Goal: Task Accomplishment & Management: Use online tool/utility

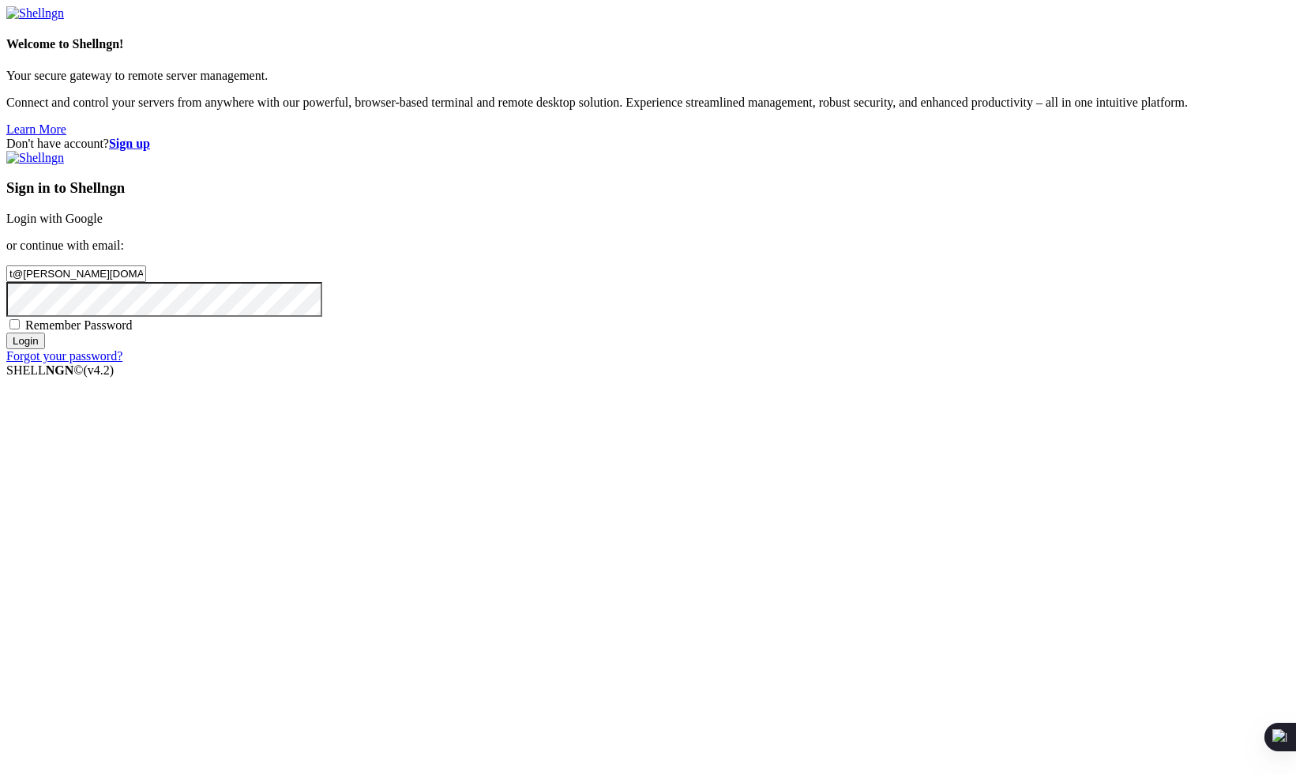
click at [45, 349] on input "Login" at bounding box center [25, 341] width 39 height 17
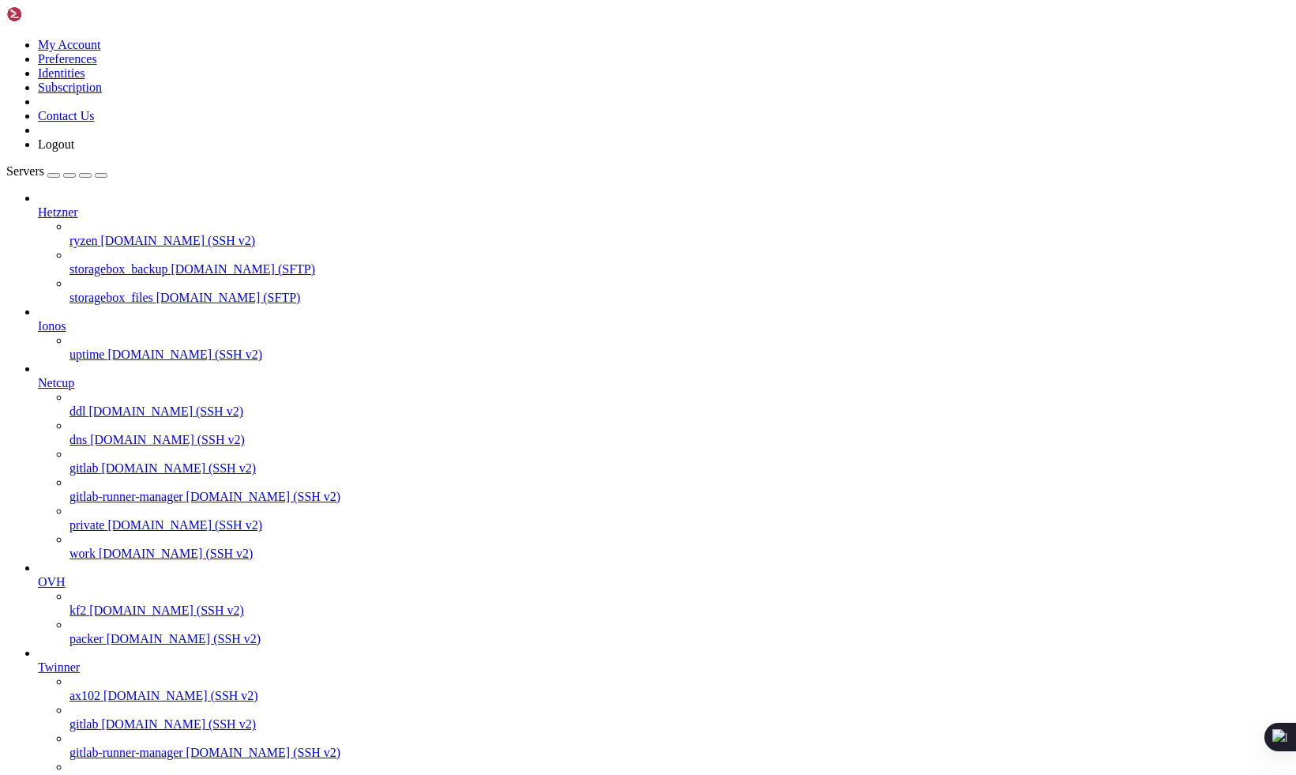
scroll to position [1735, 0]
click at [108, 746] on span "gitlab-runner-manager" at bounding box center [127, 752] width 114 height 13
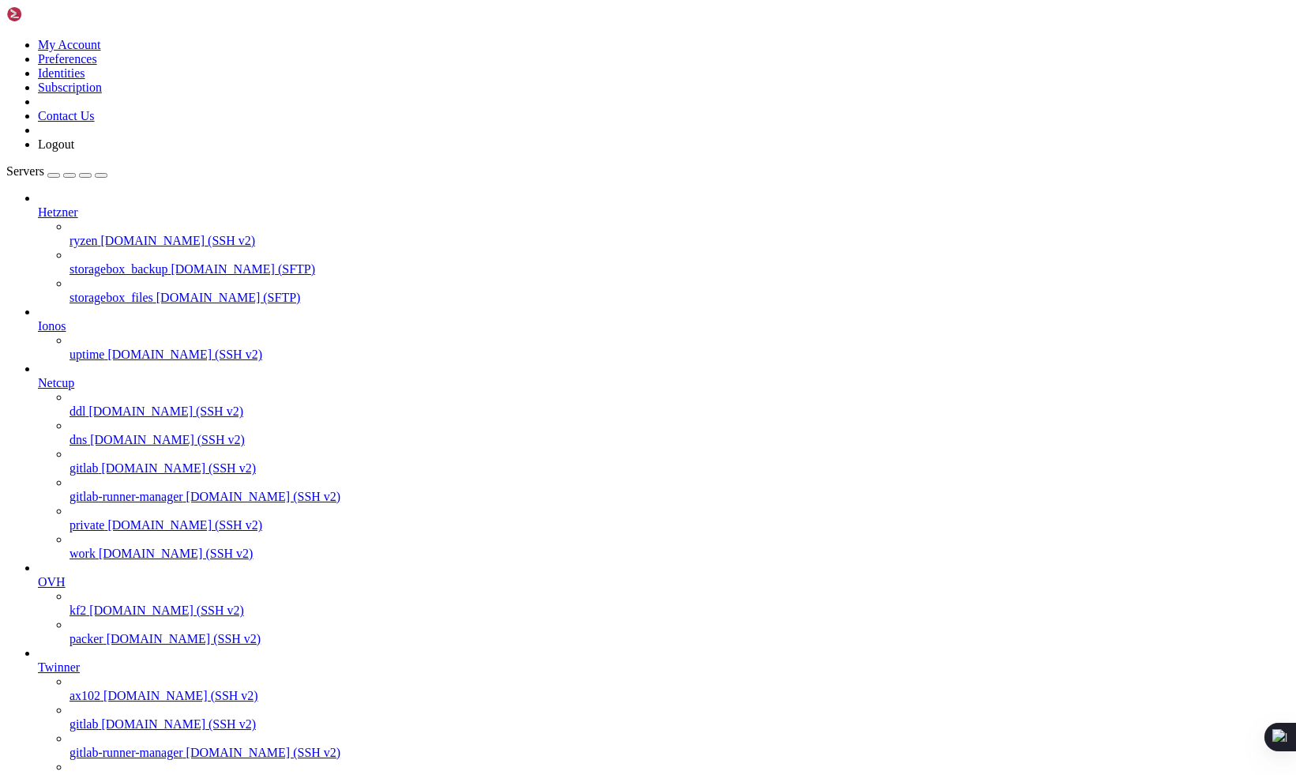
scroll to position [0, 0]
click at [98, 717] on span "gitlab" at bounding box center [84, 723] width 28 height 13
click at [186, 746] on span "[DOMAIN_NAME] (SSH v2)" at bounding box center [263, 752] width 155 height 13
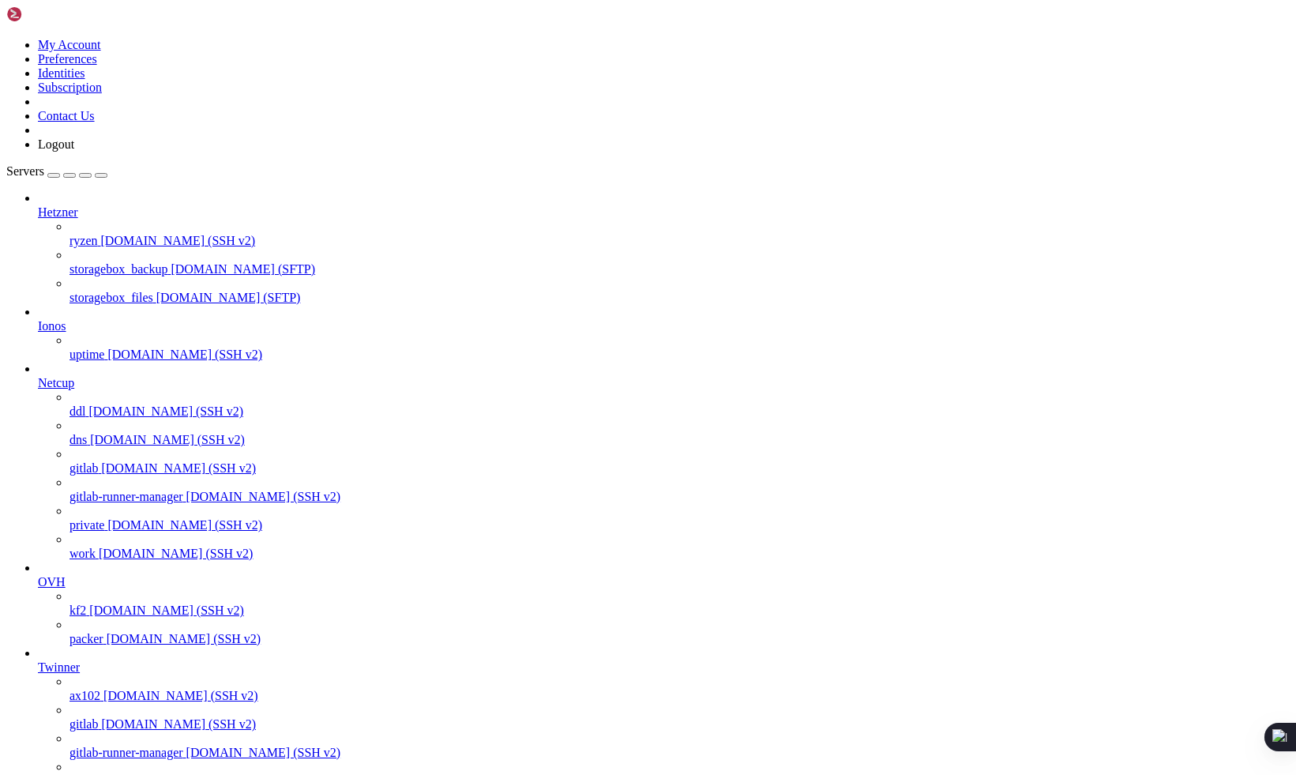
click at [186, 746] on span "[DOMAIN_NAME] (SSH v2)" at bounding box center [263, 752] width 155 height 13
click at [114, 774] on span "gitlab-search" at bounding box center [103, 780] width 66 height 13
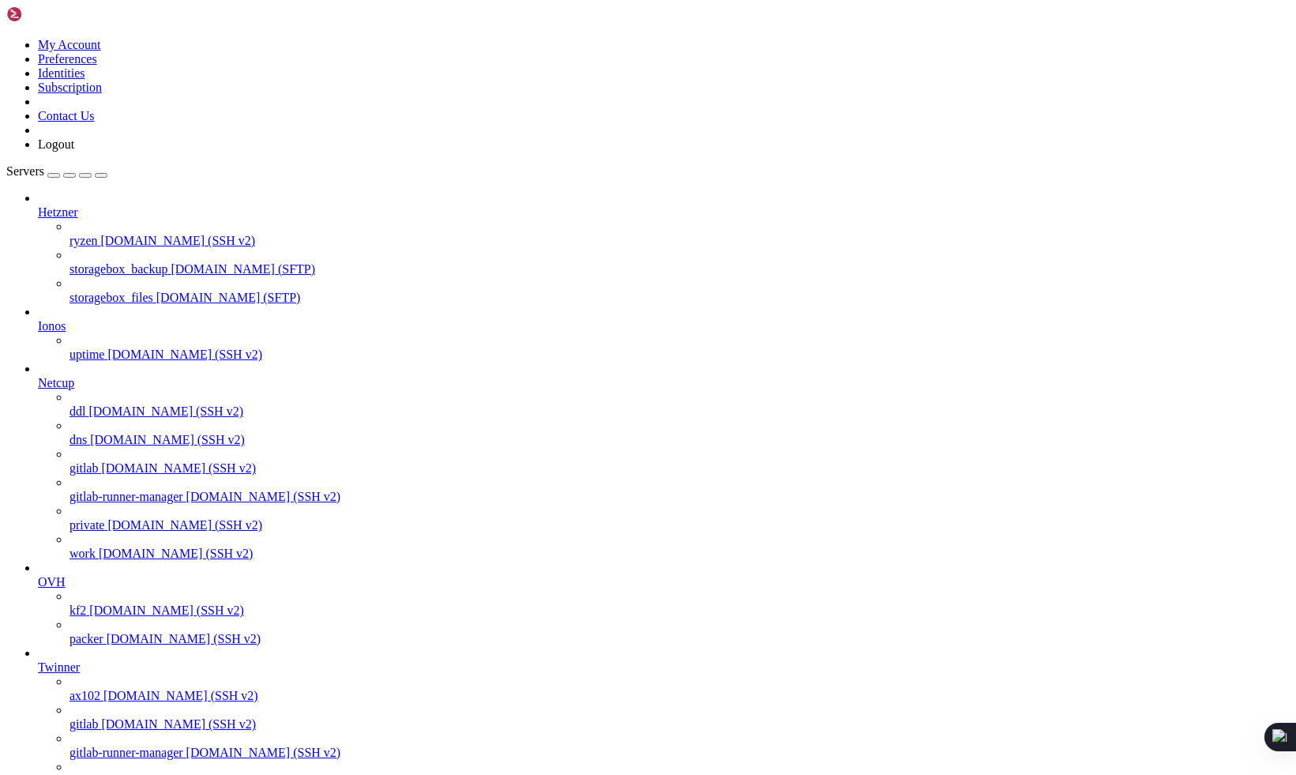
drag, startPoint x: 498, startPoint y: 21, endPoint x: 314, endPoint y: 9, distance: 184.4
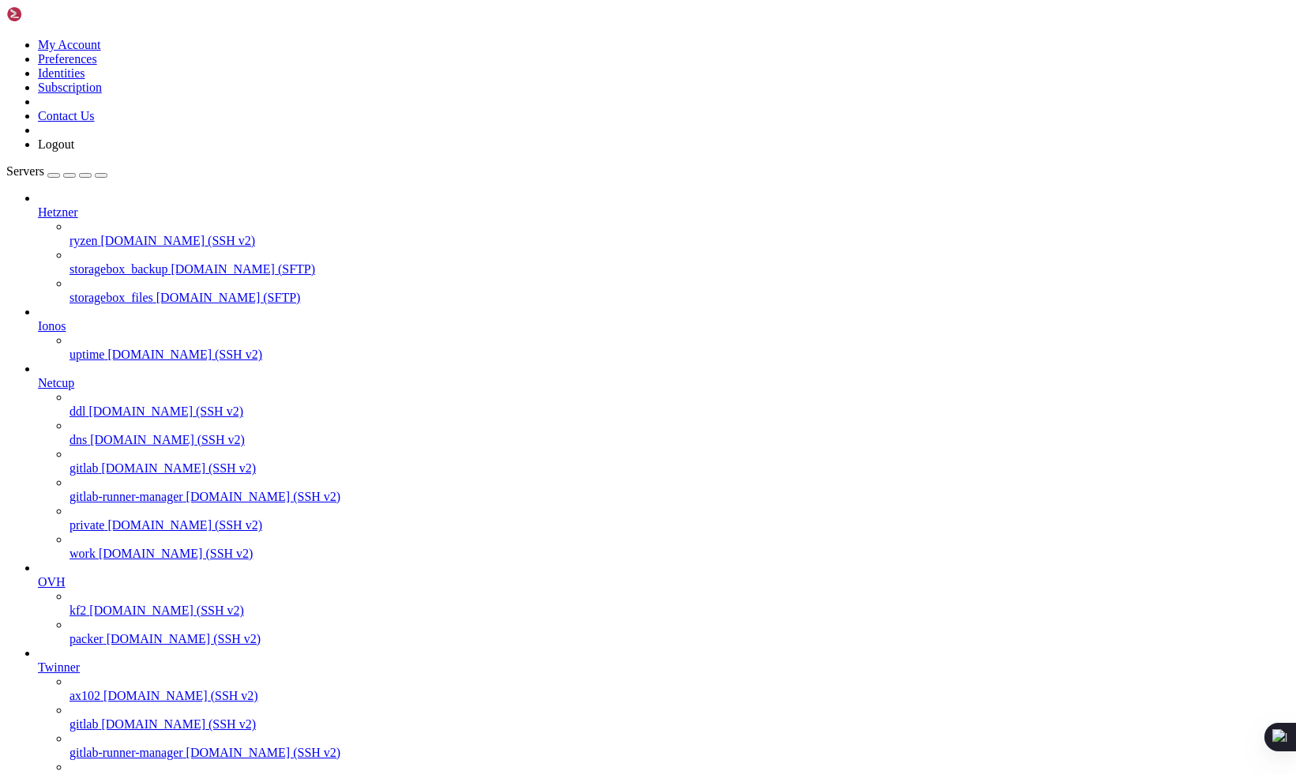
scroll to position [498, 0]
drag, startPoint x: 368, startPoint y: 28, endPoint x: 196, endPoint y: 58, distance: 174.8
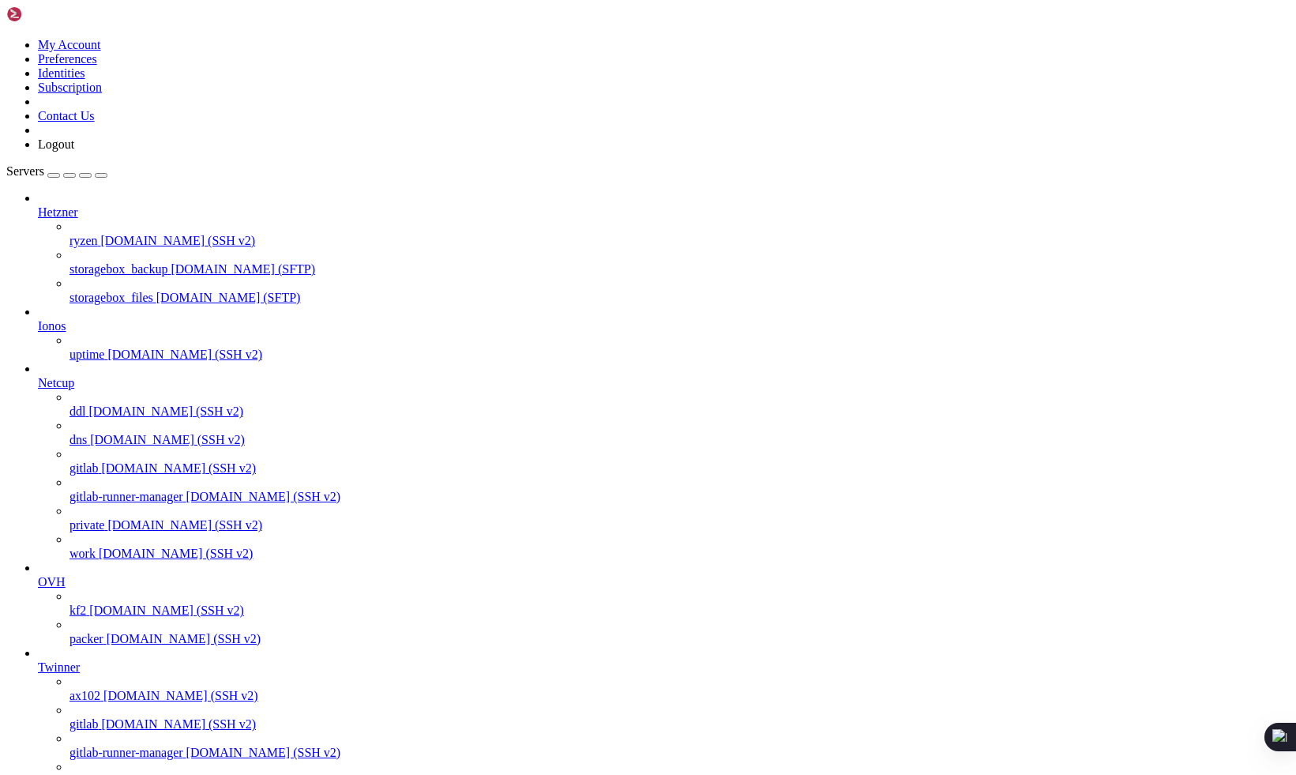
click at [89, 689] on span "ax102" at bounding box center [85, 695] width 31 height 13
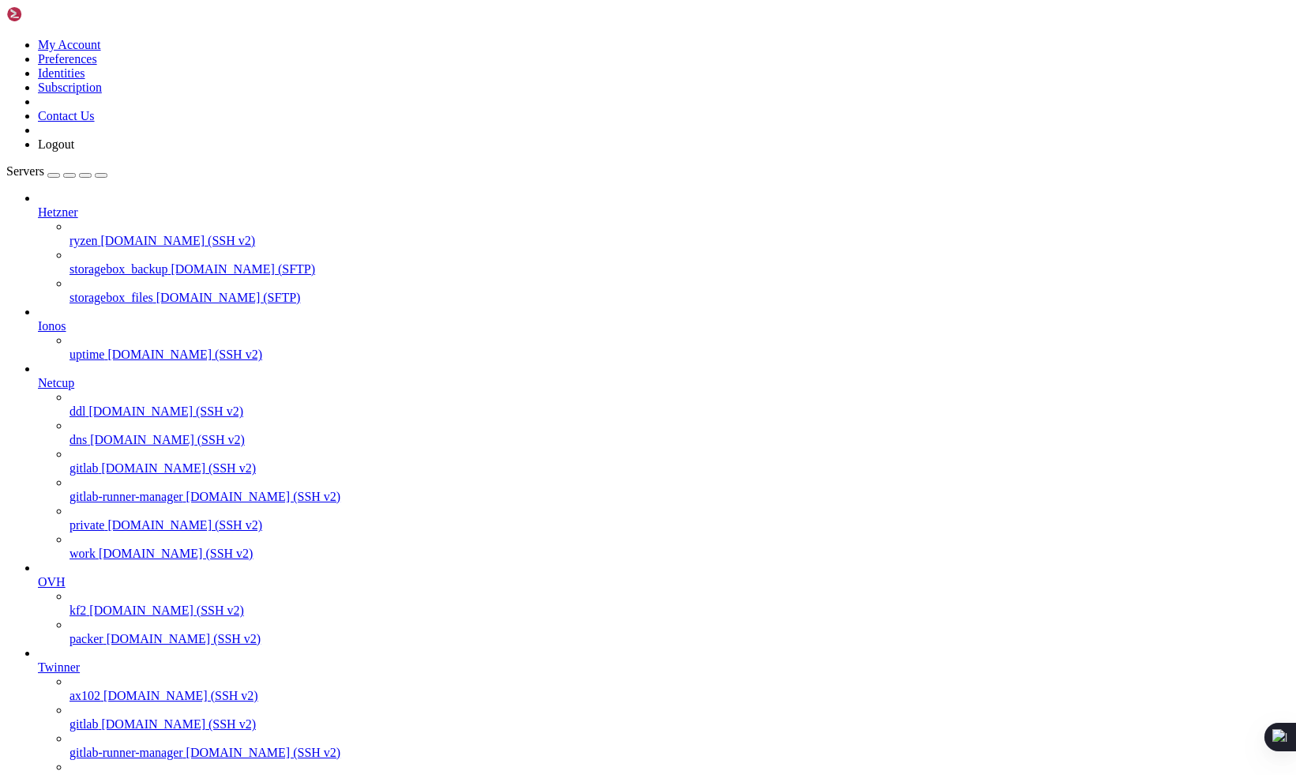
drag, startPoint x: 219, startPoint y: 51, endPoint x: 1452, endPoint y: -10, distance: 1234.6
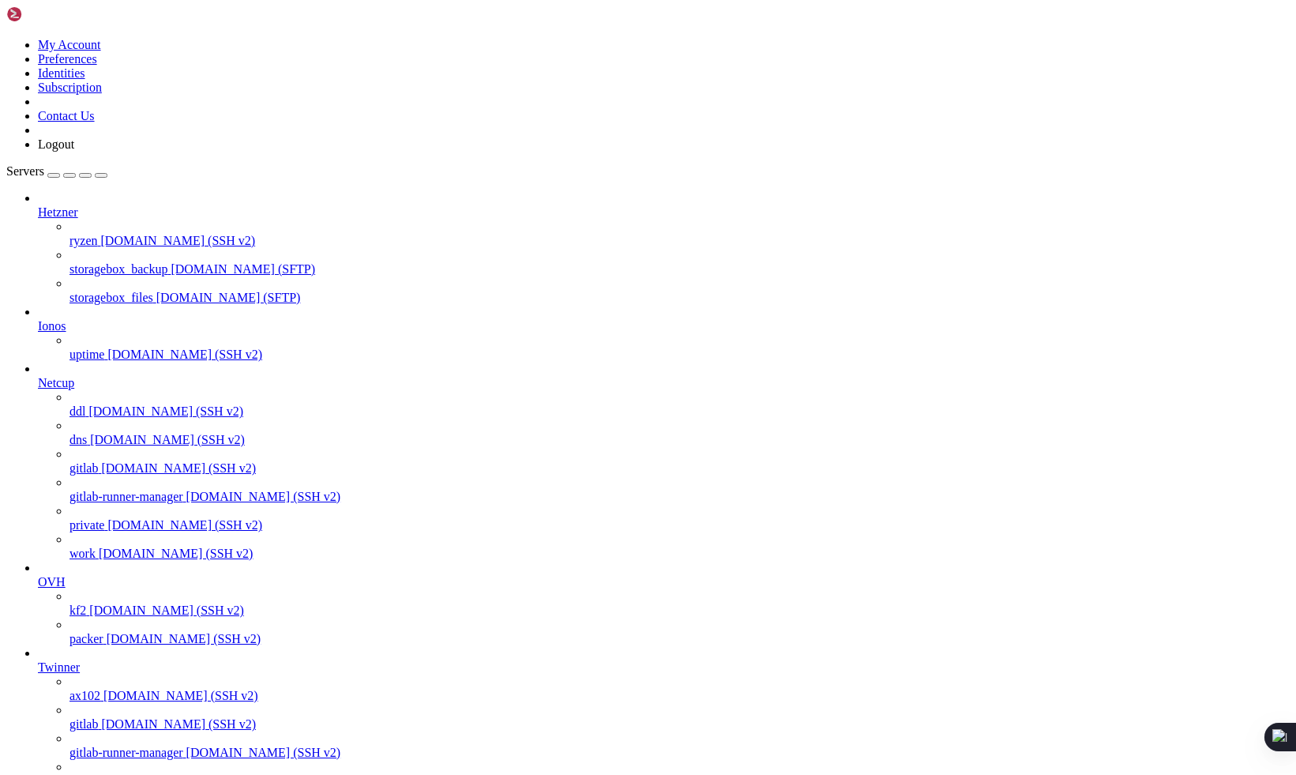
drag, startPoint x: 748, startPoint y: 246, endPoint x: 391, endPoint y: 12, distance: 427.2
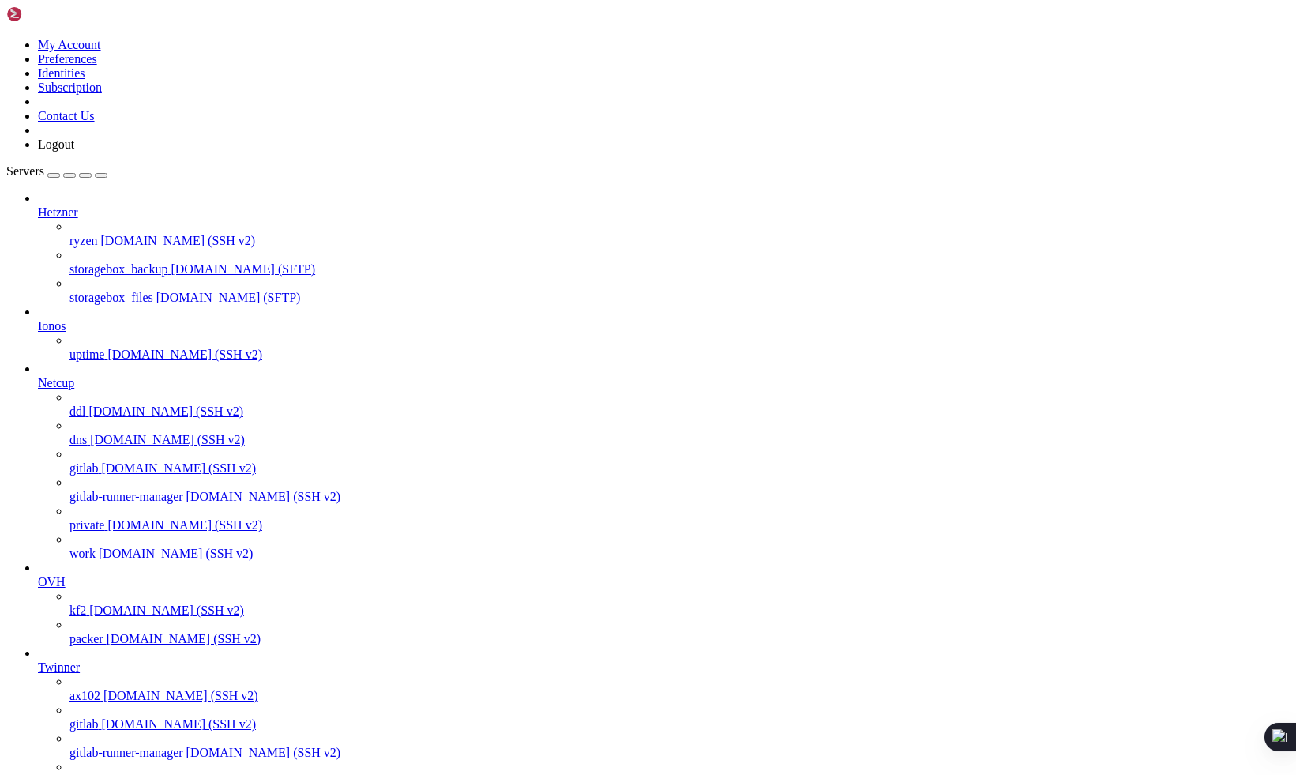
drag, startPoint x: 364, startPoint y: 11, endPoint x: 468, endPoint y: 71, distance: 120.3
drag, startPoint x: 233, startPoint y: 17, endPoint x: 334, endPoint y: 81, distance: 119.7
